Goal: Information Seeking & Learning: Learn about a topic

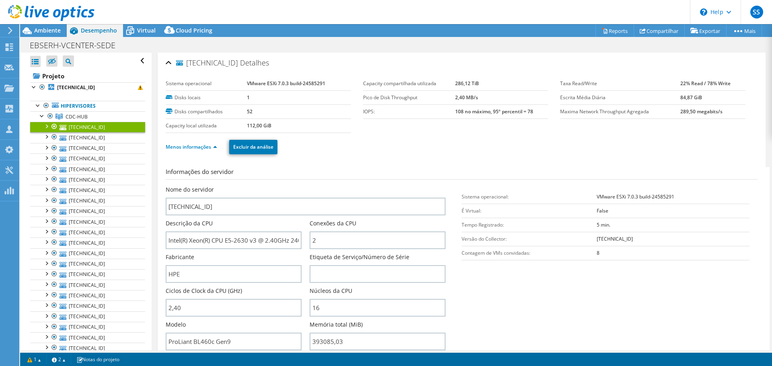
select select "USD"
click at [72, 115] on span "CDC-HUB" at bounding box center [77, 116] width 22 height 7
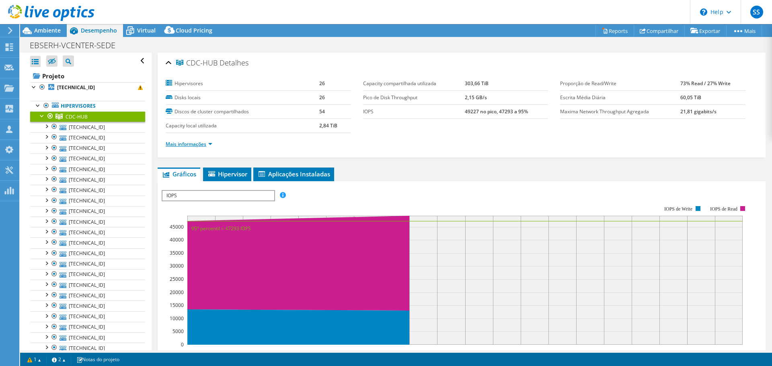
click at [209, 144] on link "Mais informações" at bounding box center [189, 144] width 47 height 7
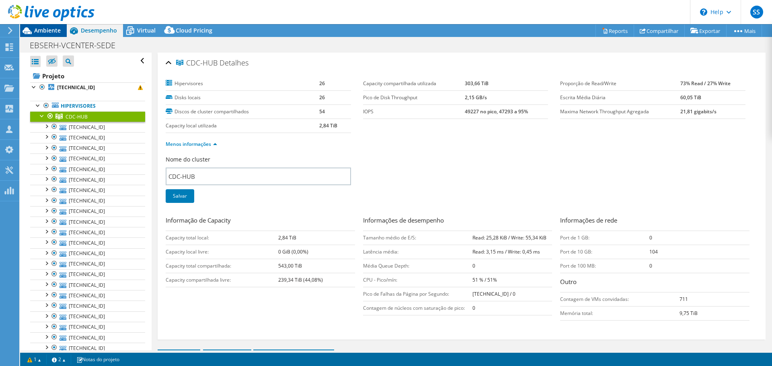
click at [49, 32] on span "Ambiente" at bounding box center [47, 31] width 27 height 8
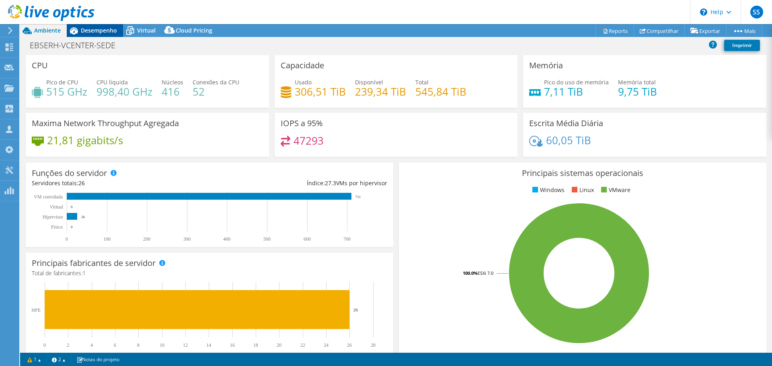
click at [90, 31] on span "Desempenho" at bounding box center [99, 31] width 36 height 8
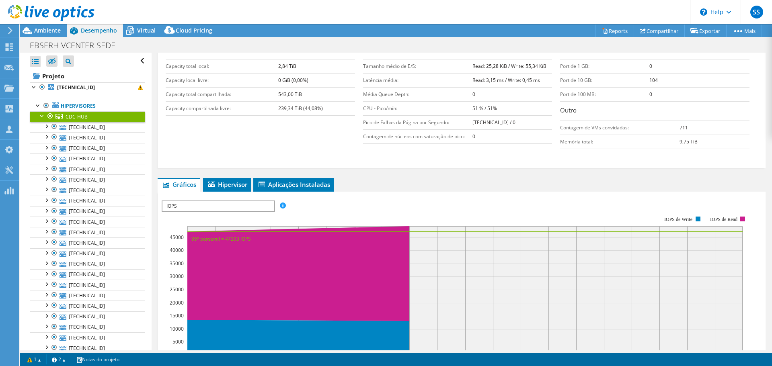
scroll to position [201, 0]
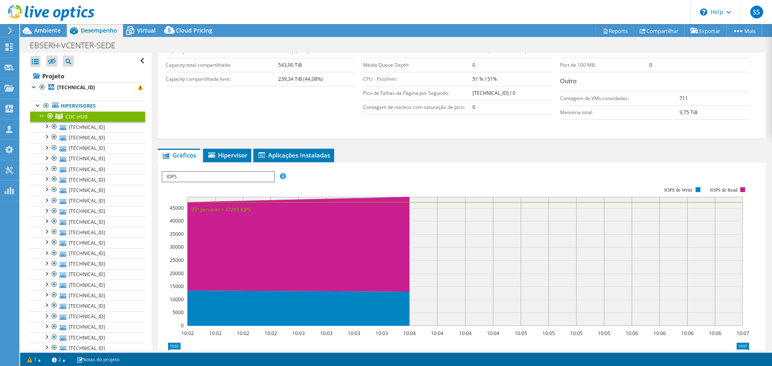
click at [240, 176] on span "IOPS" at bounding box center [217, 177] width 111 height 10
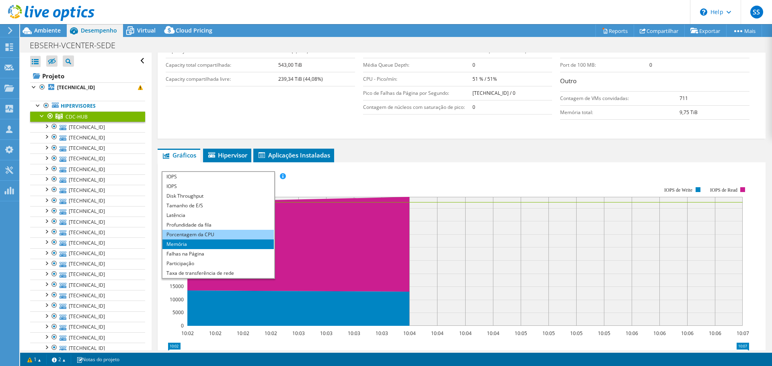
click at [204, 237] on li "Porcentagem da CPU" at bounding box center [217, 235] width 111 height 10
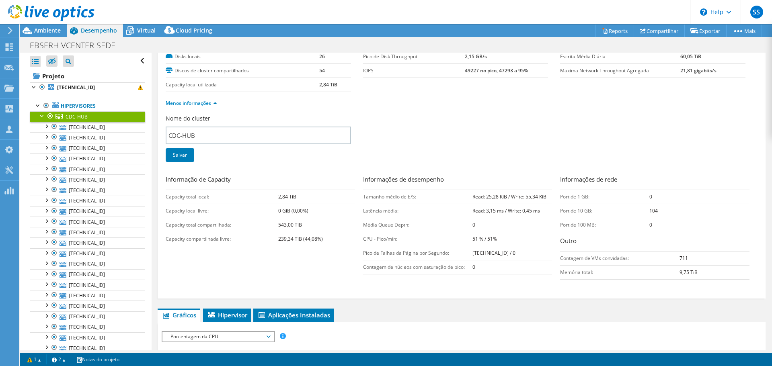
scroll to position [0, 0]
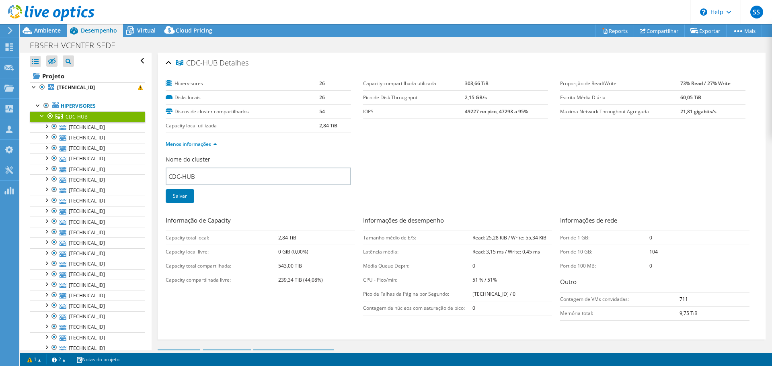
click at [22, 24] on div at bounding box center [47, 13] width 94 height 27
click at [41, 29] on span "Ambiente" at bounding box center [47, 31] width 27 height 8
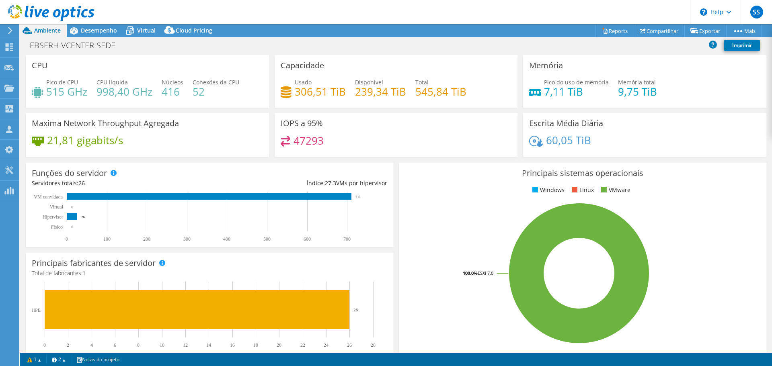
click at [92, 25] on div at bounding box center [47, 13] width 94 height 27
click at [96, 32] on span "Desempenho" at bounding box center [99, 31] width 36 height 8
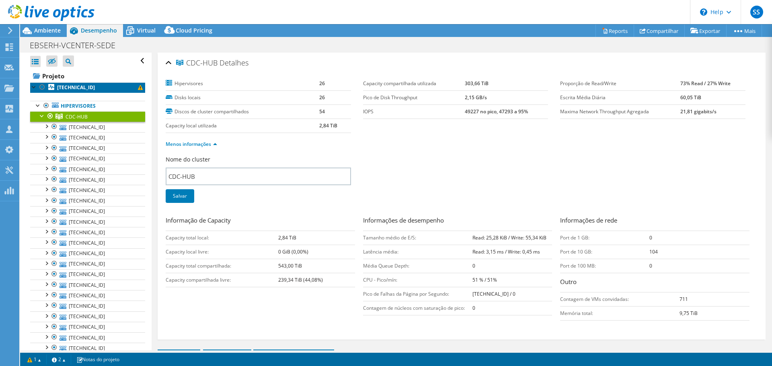
click at [86, 88] on b "[TECHNICAL_ID]" at bounding box center [76, 87] width 38 height 7
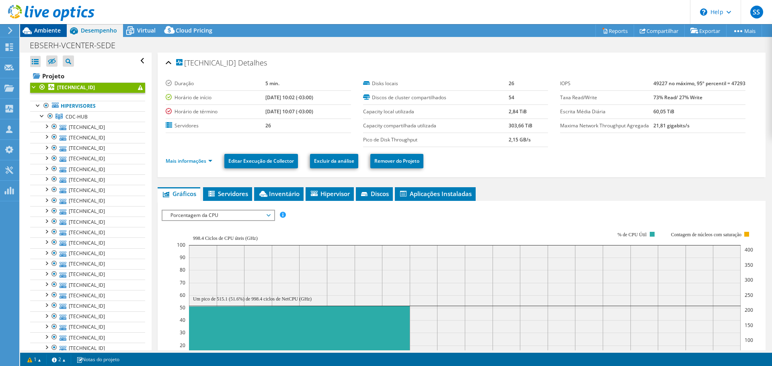
click at [41, 34] on div "Ambiente" at bounding box center [43, 30] width 47 height 13
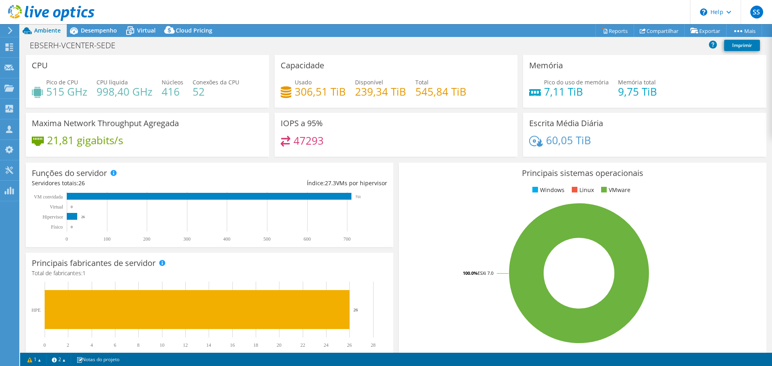
click at [12, 32] on icon at bounding box center [10, 30] width 6 height 7
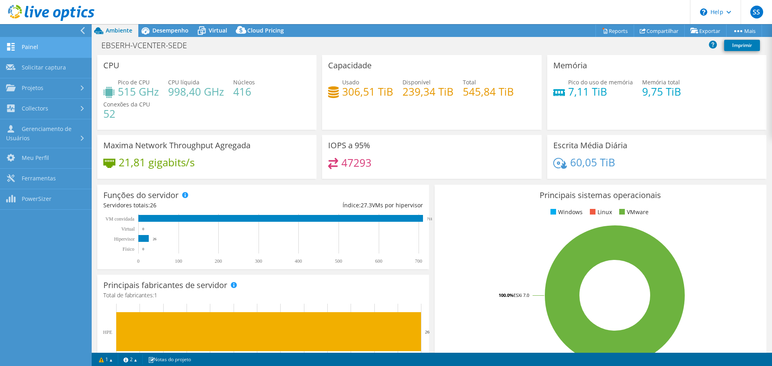
click at [23, 48] on link "Painel" at bounding box center [46, 47] width 92 height 21
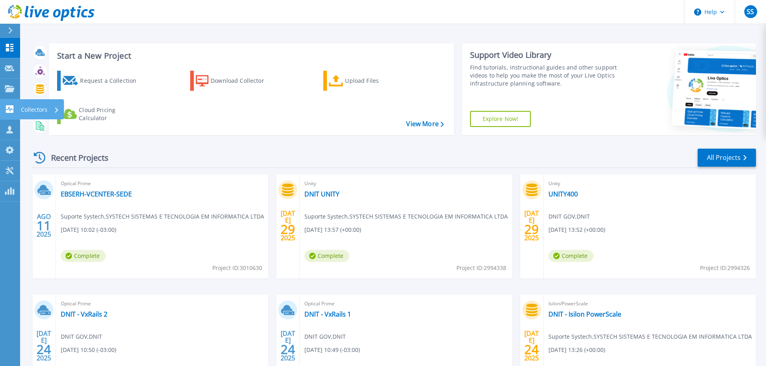
click at [6, 111] on icon at bounding box center [10, 109] width 10 height 8
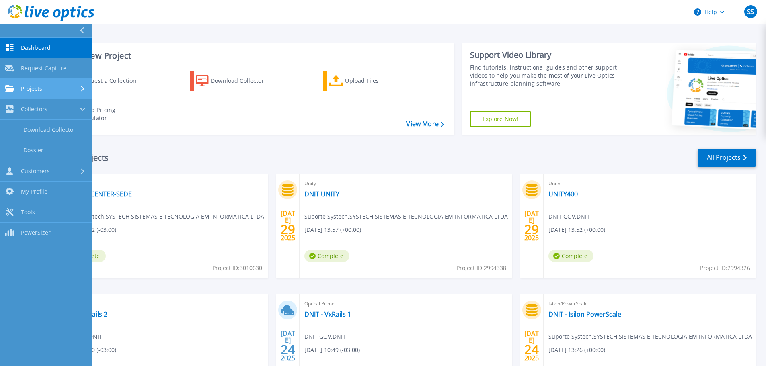
click at [53, 95] on link "Projects Projects" at bounding box center [46, 89] width 92 height 21
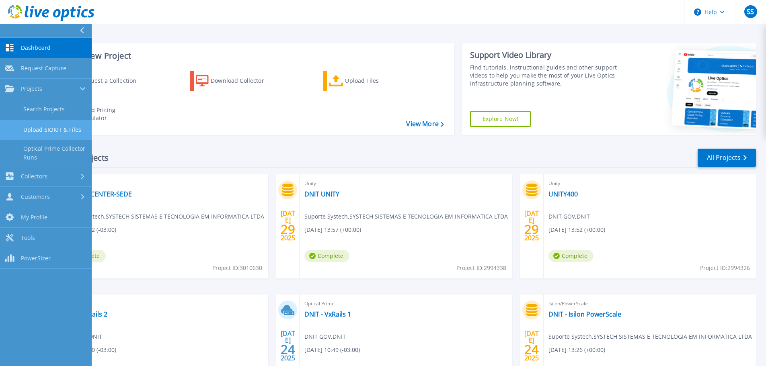
click at [54, 130] on link "Upload SIOKIT & Files" at bounding box center [46, 130] width 92 height 21
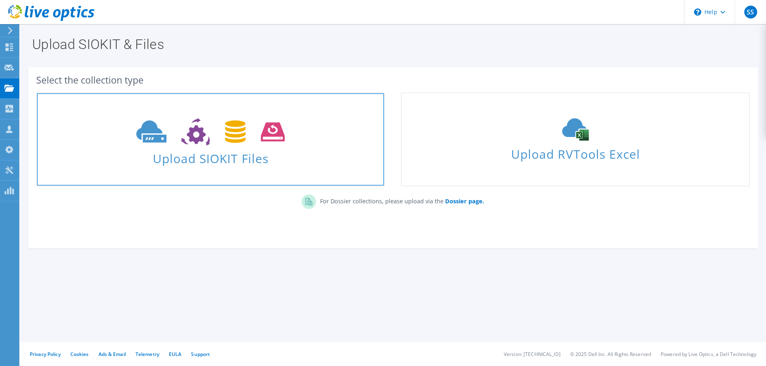
click at [200, 121] on use at bounding box center [210, 132] width 148 height 28
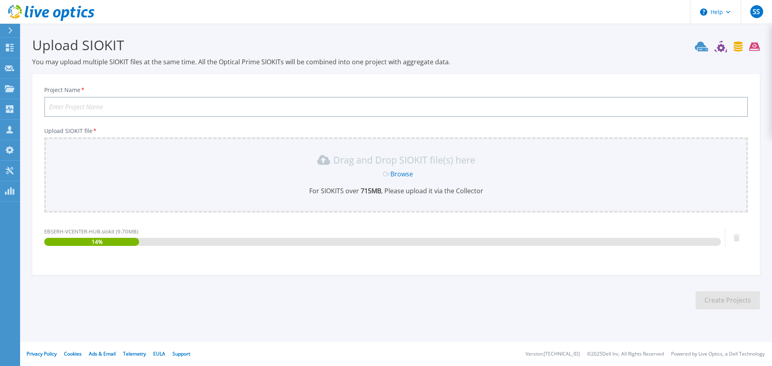
click at [156, 107] on input "Project Name *" at bounding box center [396, 107] width 704 height 20
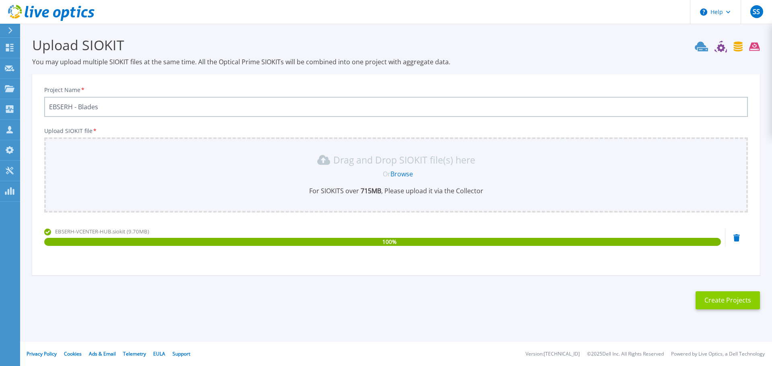
type input "EBSERH - Blades"
click at [714, 301] on button "Create Projects" at bounding box center [727, 300] width 64 height 18
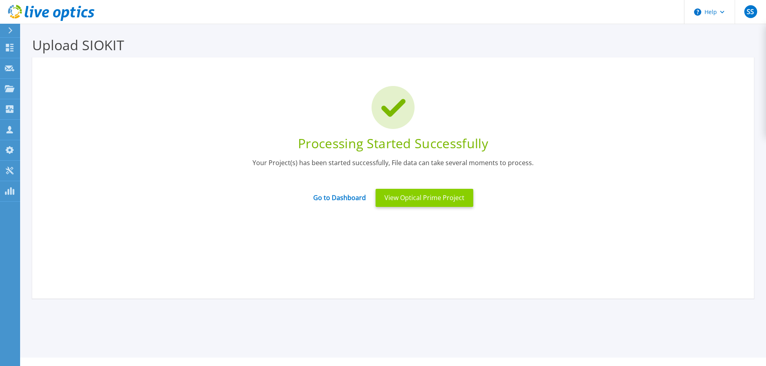
click at [427, 195] on button "View Optical Prime Project" at bounding box center [424, 198] width 98 height 18
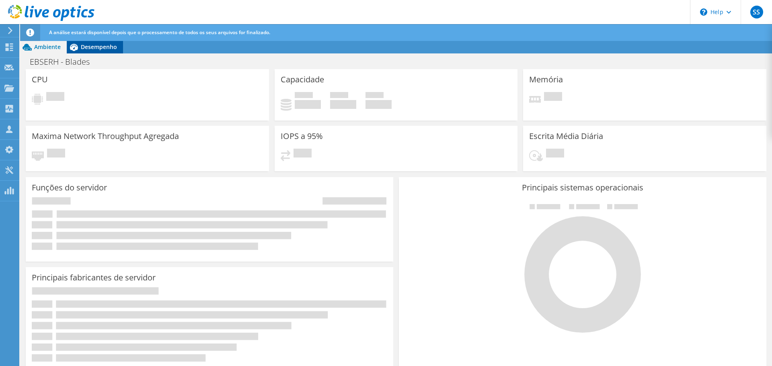
click at [109, 49] on span "Desempenho" at bounding box center [99, 47] width 36 height 8
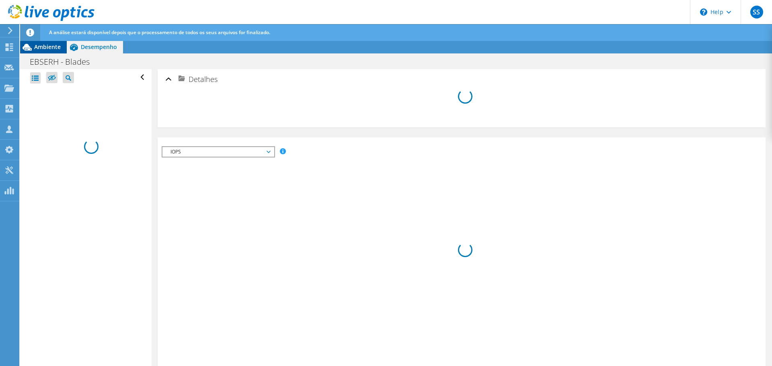
click at [47, 47] on span "Ambiente" at bounding box center [47, 47] width 27 height 8
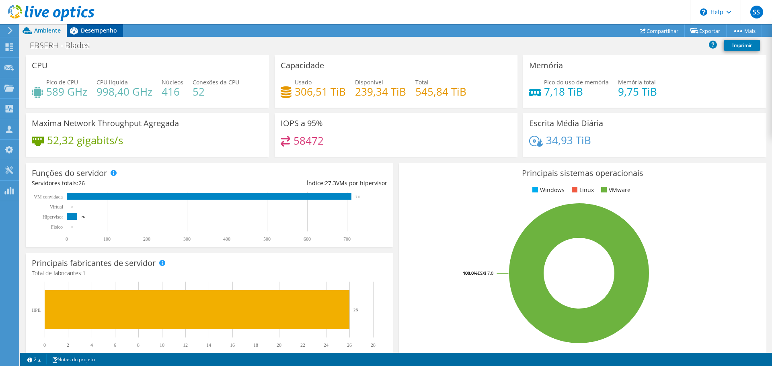
click at [85, 34] on span "Desempenho" at bounding box center [99, 31] width 36 height 8
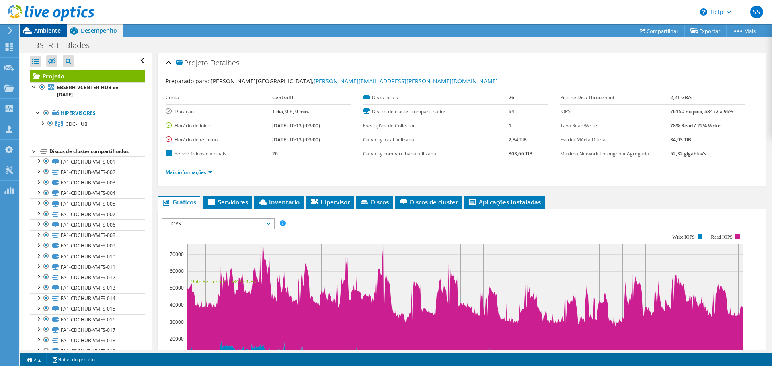
click at [62, 32] on div "Ambiente" at bounding box center [43, 30] width 47 height 13
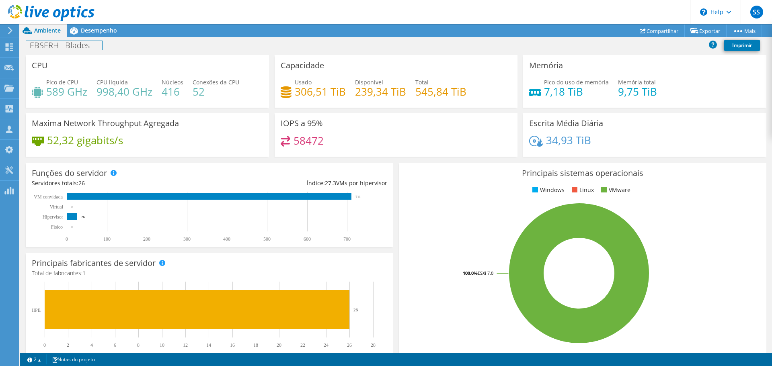
click at [83, 38] on div "EBSERH - Blades Imprimir" at bounding box center [396, 45] width 752 height 15
click at [90, 33] on span "Desempenho" at bounding box center [99, 31] width 36 height 8
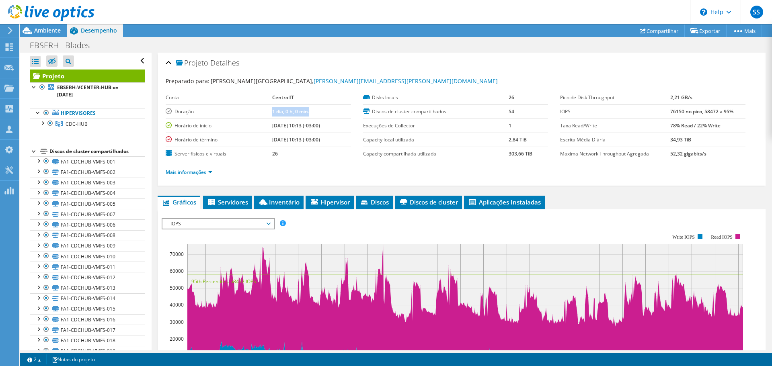
drag, startPoint x: 262, startPoint y: 113, endPoint x: 310, endPoint y: 109, distance: 48.5
click at [310, 109] on td "1 dia, 0 h, 0 min." at bounding box center [311, 112] width 79 height 14
drag, startPoint x: 259, startPoint y: 126, endPoint x: 325, endPoint y: 140, distance: 67.4
click at [325, 140] on tbody "Conta CentralIT Duração 1 dia, 0 h, 0 min. Horário de início [DATE] 10:13 (-03:…" at bounding box center [258, 126] width 185 height 70
click at [325, 140] on td "[DATE] 10:13 (-03:00)" at bounding box center [311, 140] width 79 height 14
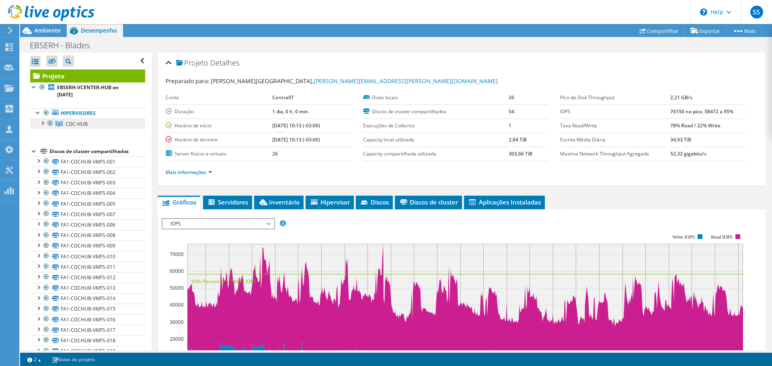
click at [77, 124] on span "CDC-HUB" at bounding box center [77, 124] width 22 height 7
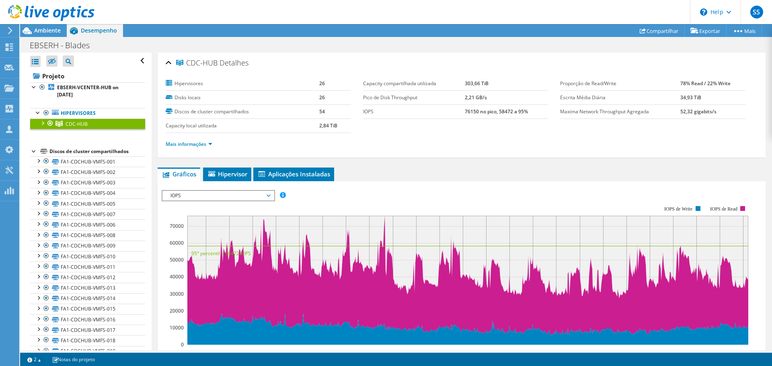
click at [44, 125] on div at bounding box center [42, 123] width 8 height 8
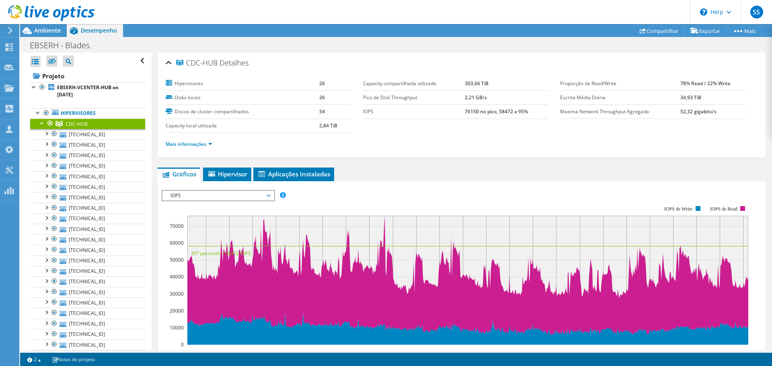
click at [221, 142] on ul "Mais informações" at bounding box center [462, 143] width 592 height 11
click at [214, 142] on li "Mais informações" at bounding box center [191, 144] width 51 height 9
click at [211, 145] on link "Mais informações" at bounding box center [189, 144] width 47 height 7
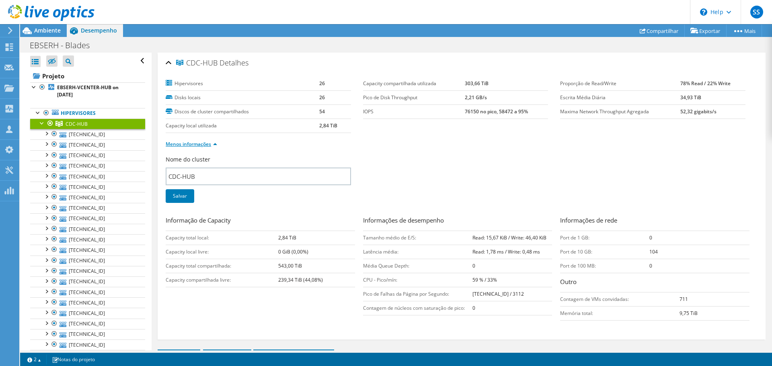
click at [216, 144] on link "Menos informações" at bounding box center [191, 144] width 51 height 7
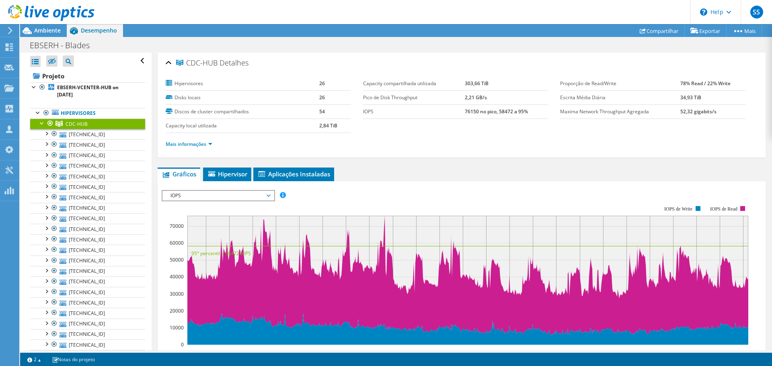
click at [250, 198] on span "IOPS" at bounding box center [217, 196] width 103 height 10
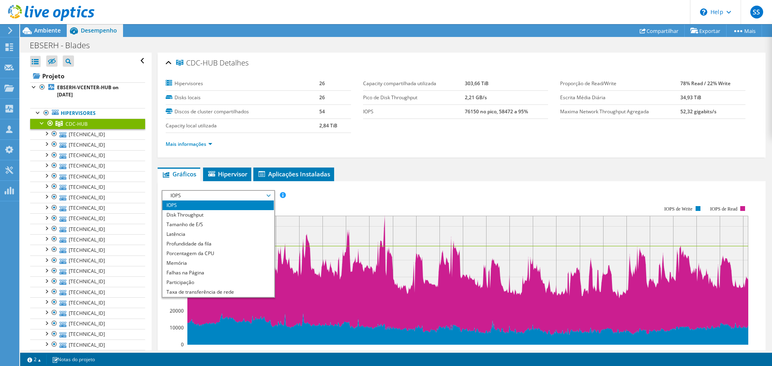
click at [439, 181] on div "IOPS Disk Throughput Tamanho de E/S Latência Profundidade da fila Porcentagem d…" at bounding box center [462, 322] width 600 height 283
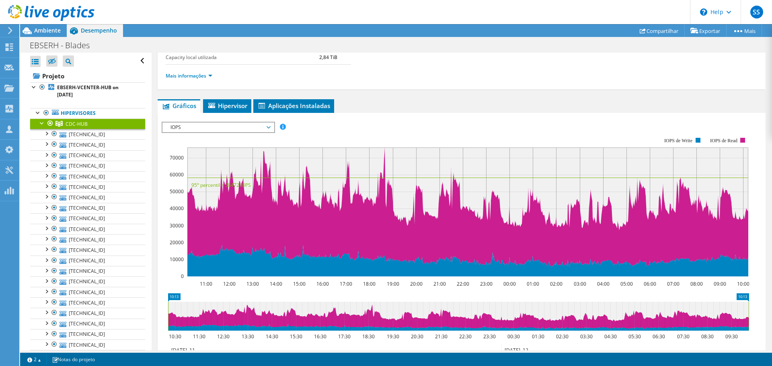
scroll to position [80, 0]
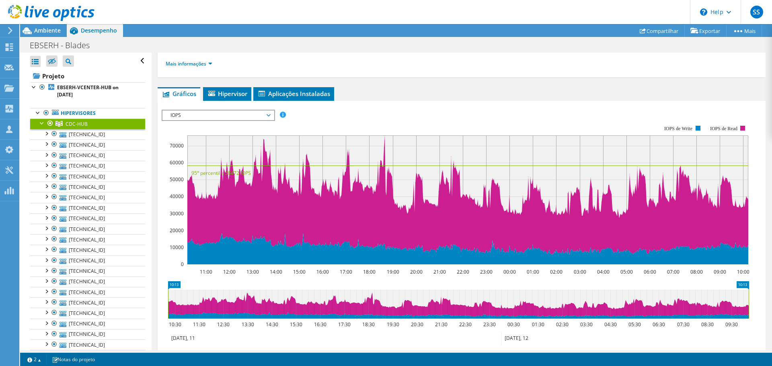
click at [250, 113] on span "IOPS" at bounding box center [217, 116] width 103 height 10
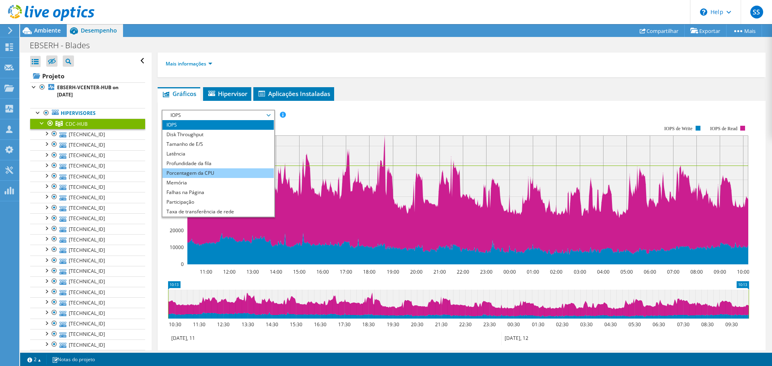
click at [223, 172] on li "Porcentagem da CPU" at bounding box center [217, 173] width 111 height 10
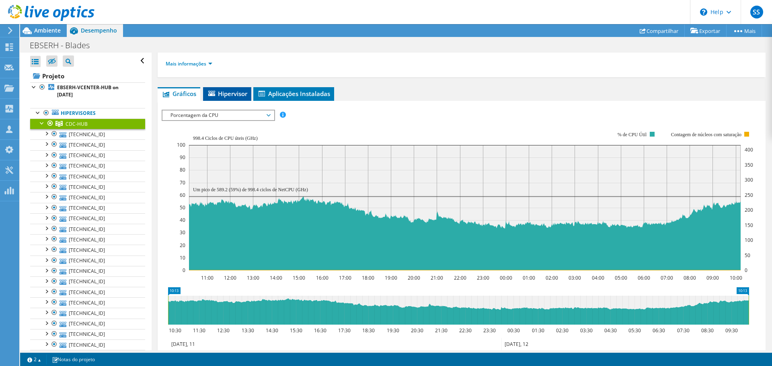
click at [235, 90] on span "Hipervisor" at bounding box center [227, 94] width 40 height 8
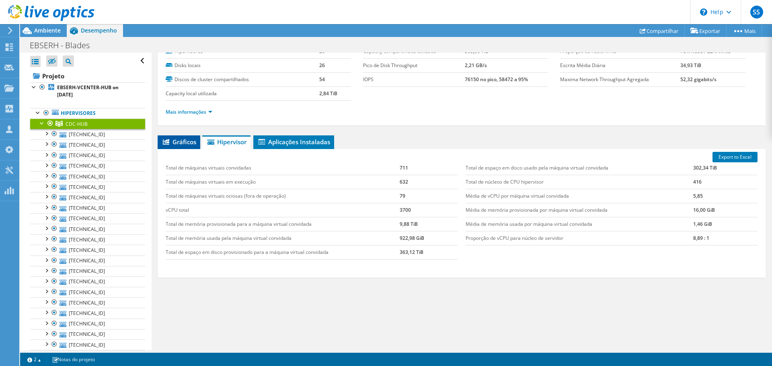
scroll to position [0, 0]
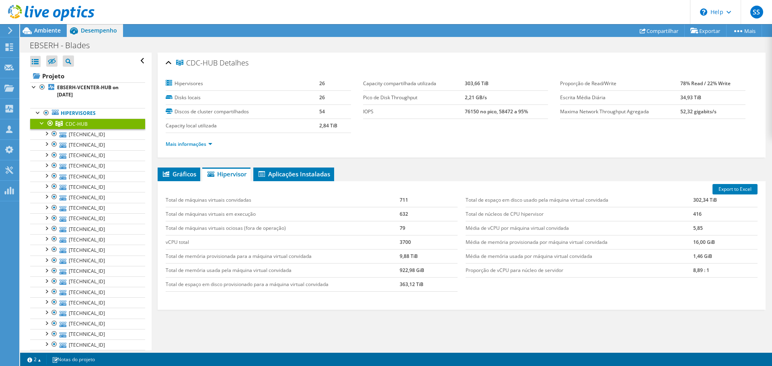
click at [78, 125] on span "CDC-HUB" at bounding box center [77, 124] width 22 height 7
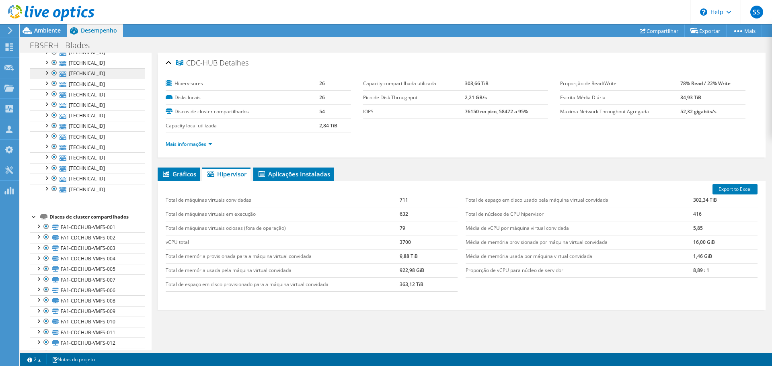
scroll to position [121, 0]
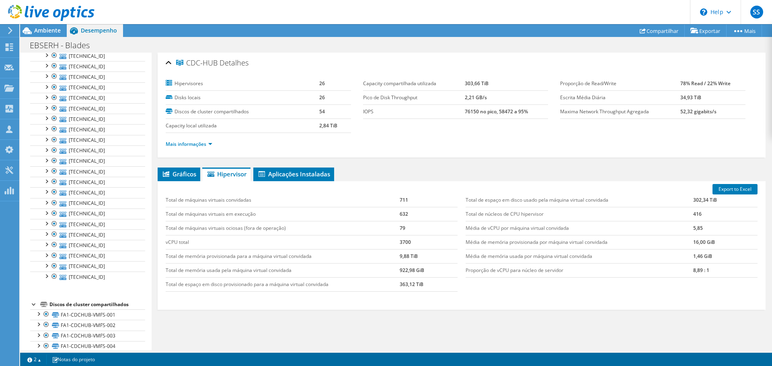
click at [34, 305] on div at bounding box center [34, 304] width 8 height 8
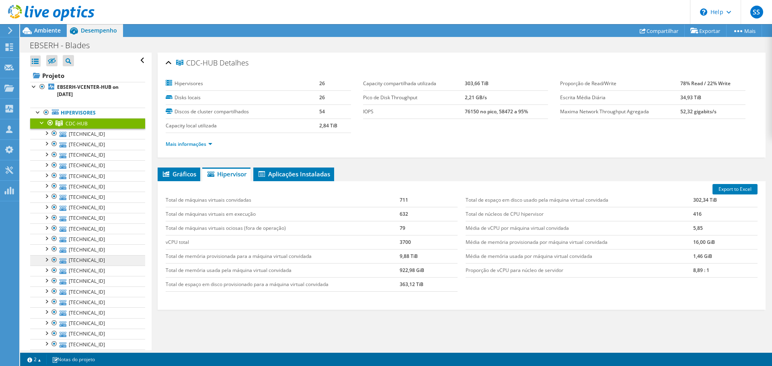
scroll to position [0, 0]
click at [72, 125] on span "CDC-HUB" at bounding box center [77, 124] width 22 height 7
click at [75, 115] on link "Hipervisores" at bounding box center [87, 113] width 115 height 10
click at [75, 125] on span "CDC-HUB" at bounding box center [77, 124] width 22 height 7
click at [78, 137] on link "[TECHNICAL_ID]" at bounding box center [87, 134] width 115 height 10
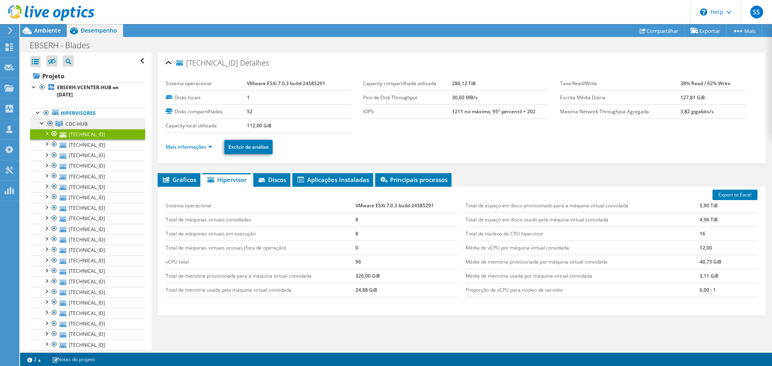
click at [75, 125] on span "CDC-HUB" at bounding box center [77, 124] width 22 height 7
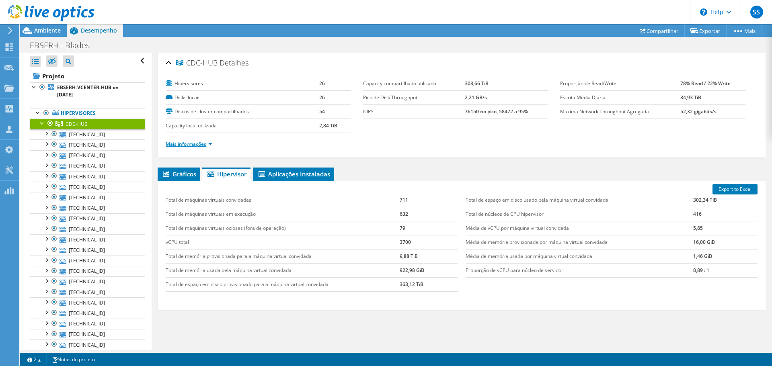
click at [209, 144] on link "Mais informações" at bounding box center [189, 144] width 47 height 7
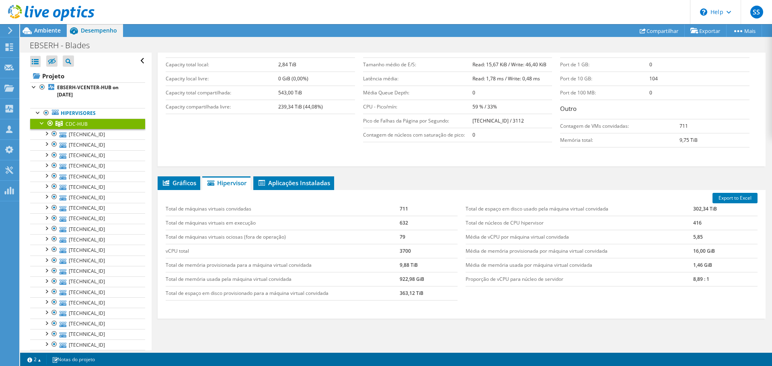
scroll to position [161, 0]
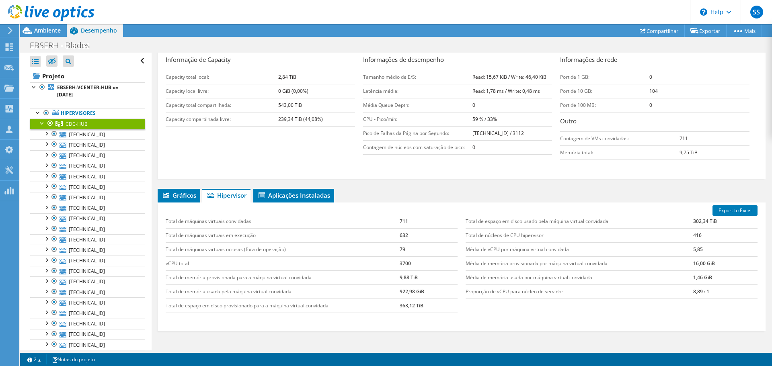
drag, startPoint x: 271, startPoint y: 108, endPoint x: 320, endPoint y: 105, distance: 49.6
click at [320, 105] on tr "Capacity total compartilhada: 543,00 TiB" at bounding box center [260, 105] width 189 height 14
click at [306, 120] on b "239,34 TiB (44,08%)" at bounding box center [300, 119] width 45 height 7
drag, startPoint x: 277, startPoint y: 119, endPoint x: 313, endPoint y: 120, distance: 36.2
click at [313, 120] on tr "Capacity compartilhada livre: 239,34 TiB (44,08%)" at bounding box center [260, 119] width 189 height 14
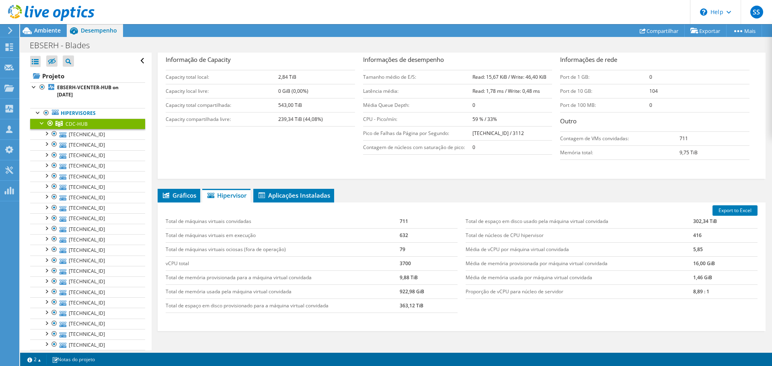
click at [299, 148] on div "Informação de Capacity Capacity total local: 2,84 TiB Capacity local livre: 0 G…" at bounding box center [462, 109] width 592 height 109
click at [184, 190] on li "Gráficos" at bounding box center [179, 196] width 43 height 14
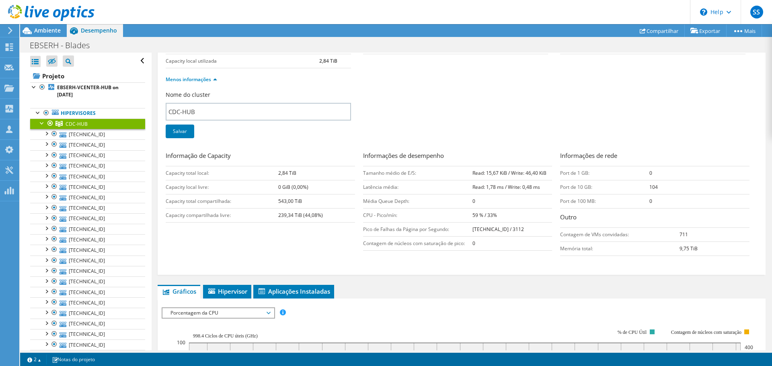
scroll to position [40, 0]
